Goal: Information Seeking & Learning: Learn about a topic

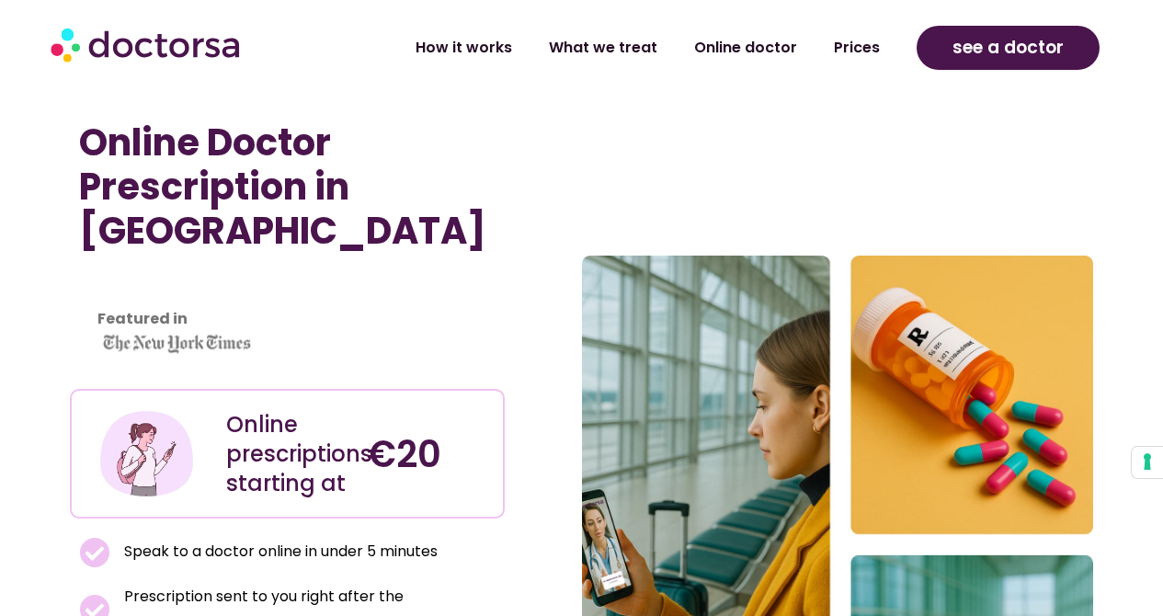
scroll to position [2053, 0]
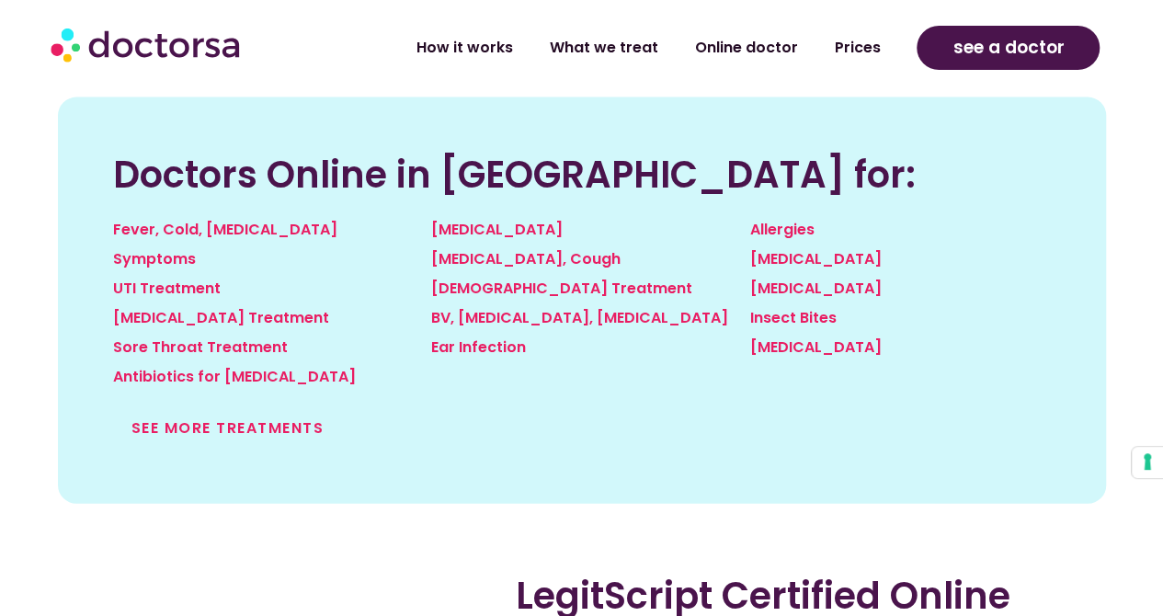
click at [248, 424] on link "See more treatments" at bounding box center [227, 427] width 193 height 21
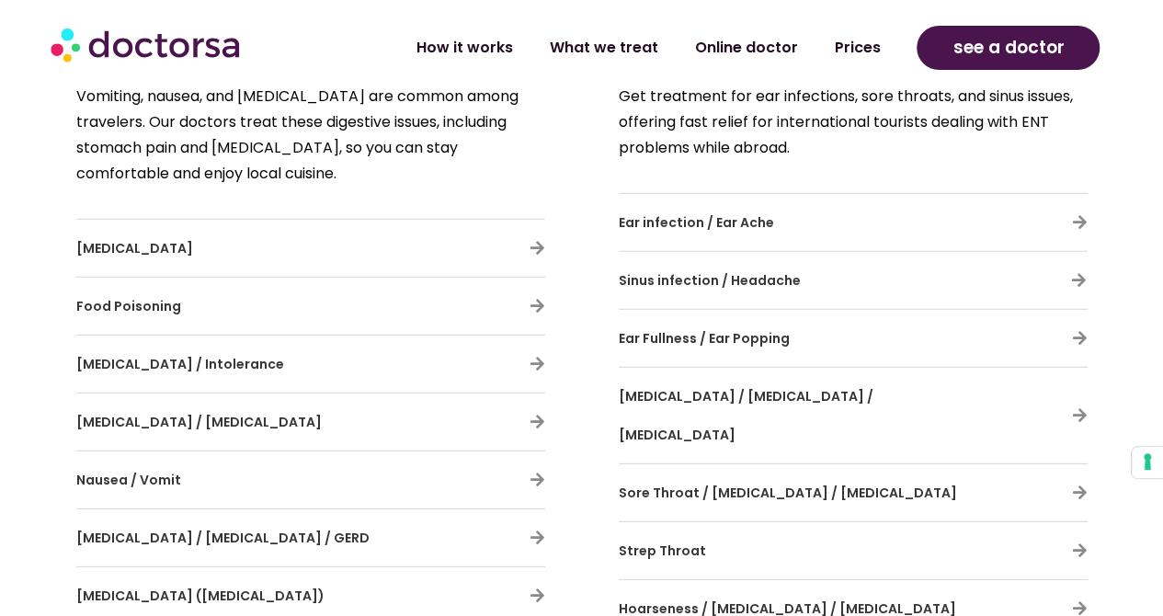
scroll to position [2387, 0]
click at [661, 484] on span "Sore Throat / Pharyngitis / Tonsillitis" at bounding box center [788, 493] width 338 height 18
click at [1077, 485] on icon at bounding box center [1080, 493] width 16 height 16
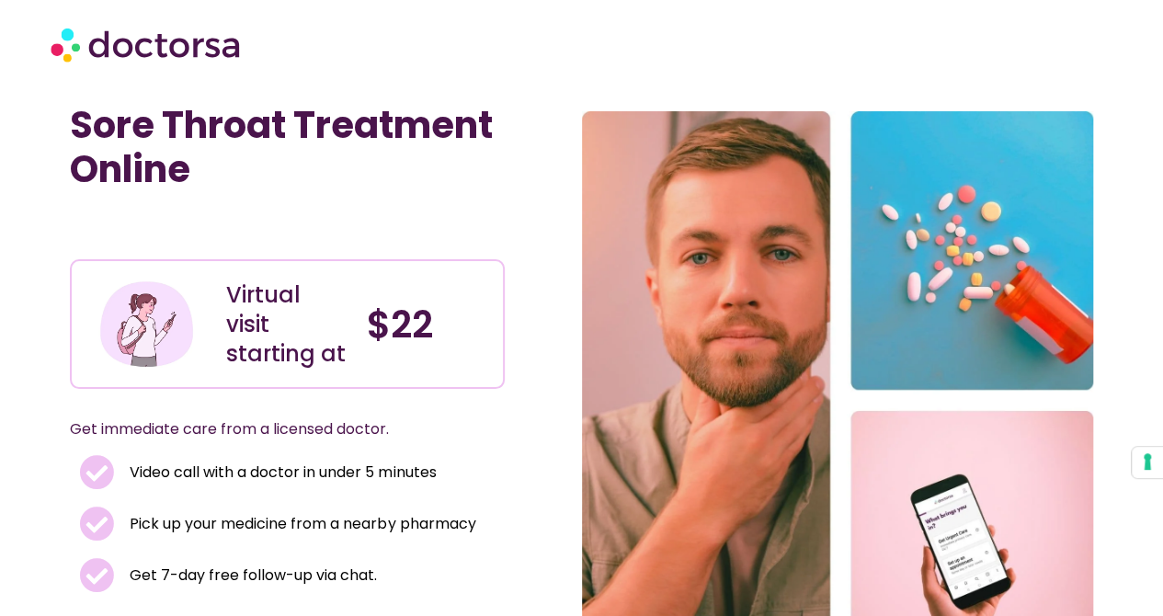
scroll to position [7, 0]
